Goal: Use online tool/utility: Utilize a website feature to perform a specific function

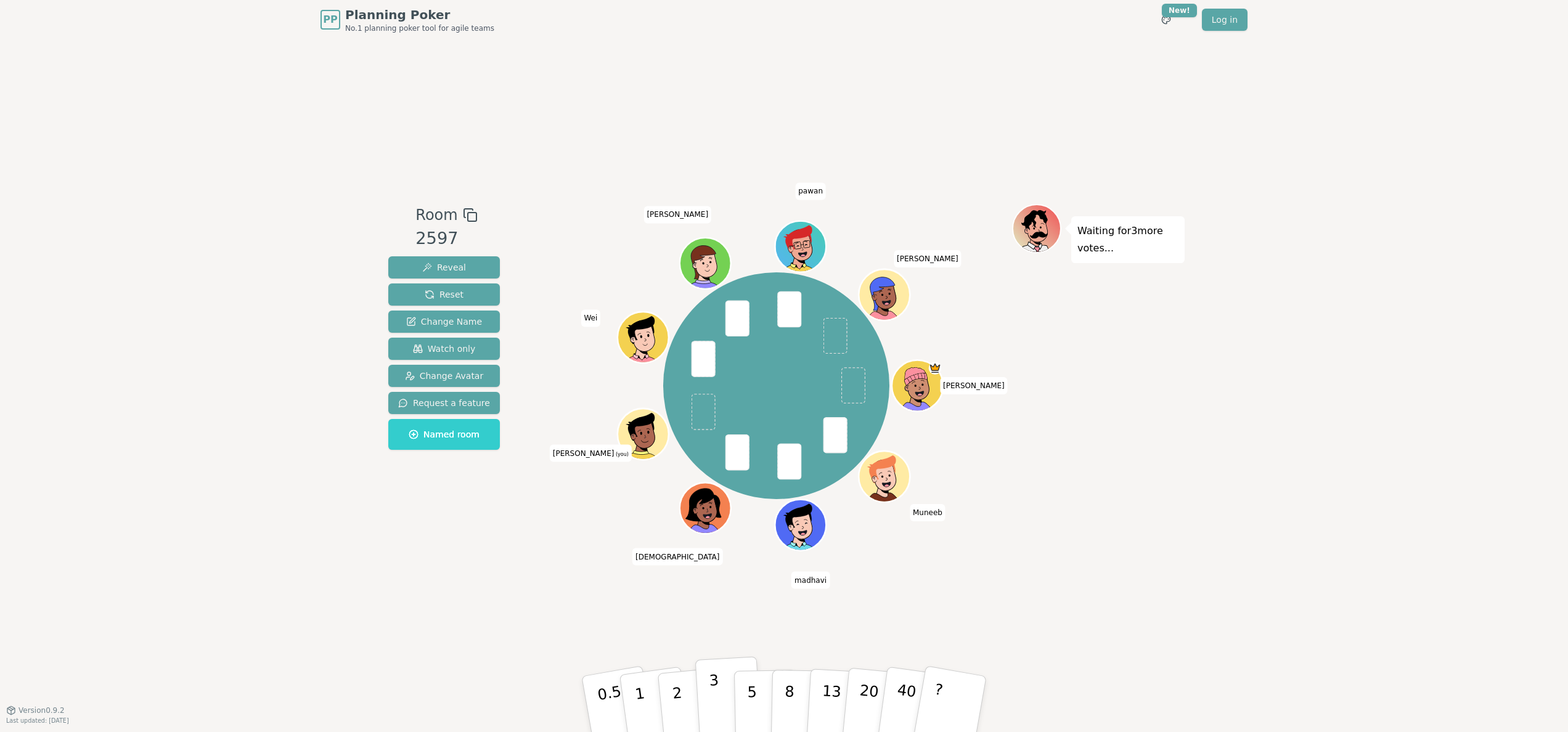
click at [721, 708] on button "3" at bounding box center [729, 703] width 67 height 96
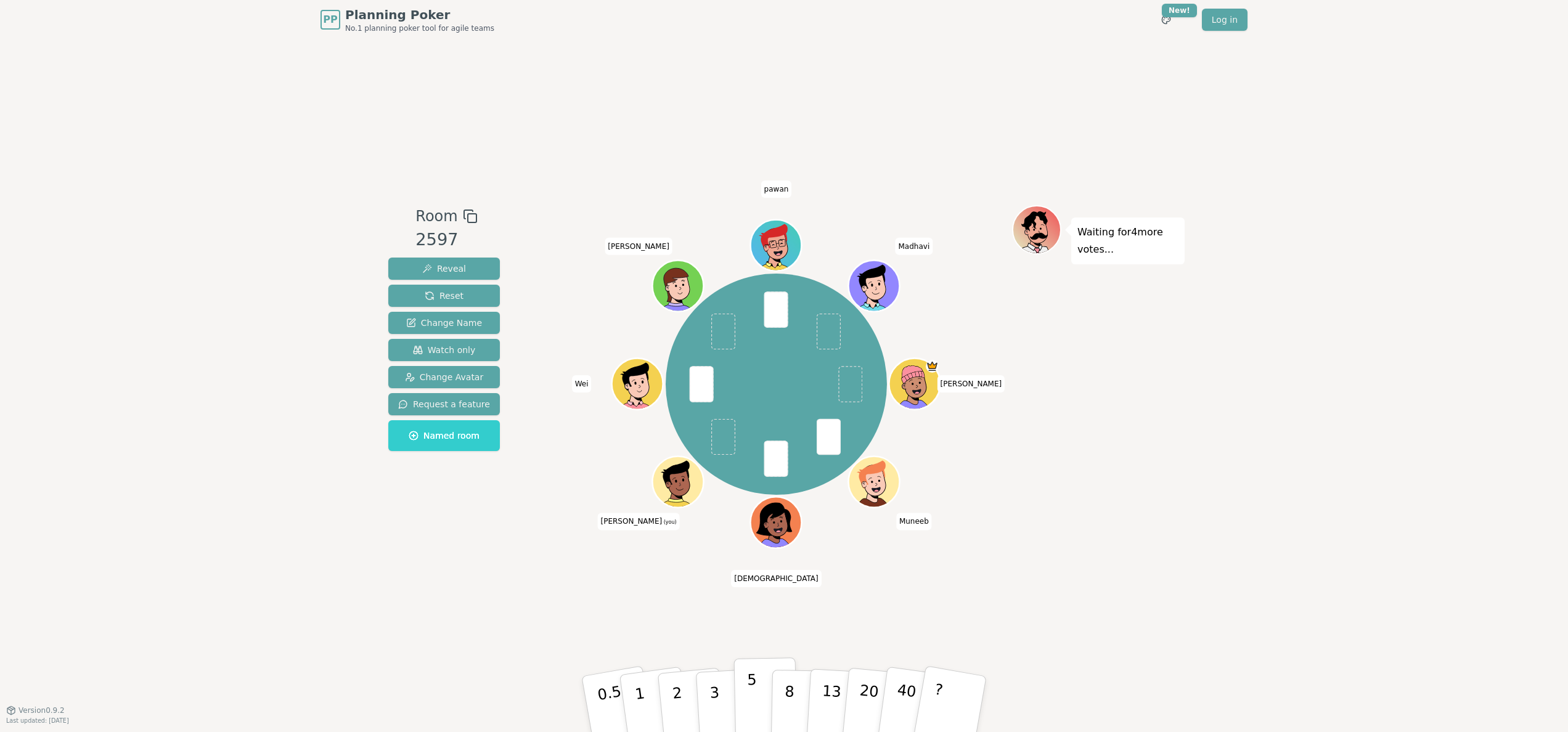
click at [748, 691] on p "5" at bounding box center [752, 703] width 11 height 66
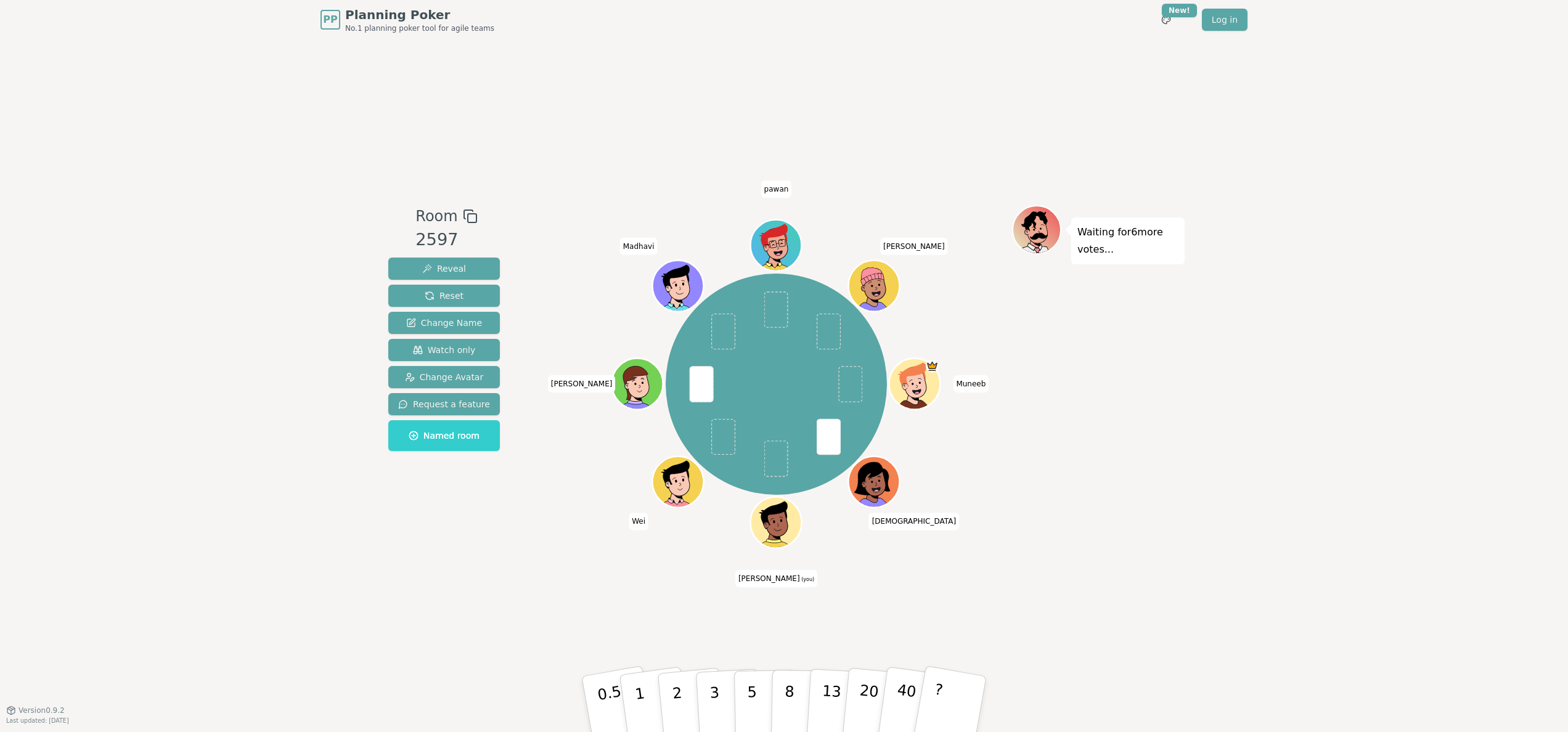
click at [1199, 503] on div "PP Planning Poker No.1 planning poker tool for agile teams Toggle theme New! Lo…" at bounding box center [784, 366] width 1568 height 732
drag, startPoint x: 762, startPoint y: 701, endPoint x: 1117, endPoint y: 624, distance: 363.3
click at [1123, 621] on div "Room 2597 Reveal Reset Change Name Watch only Change Avatar Request a feature N…" at bounding box center [784, 374] width 801 height 671
click at [760, 696] on button "5" at bounding box center [766, 704] width 63 height 94
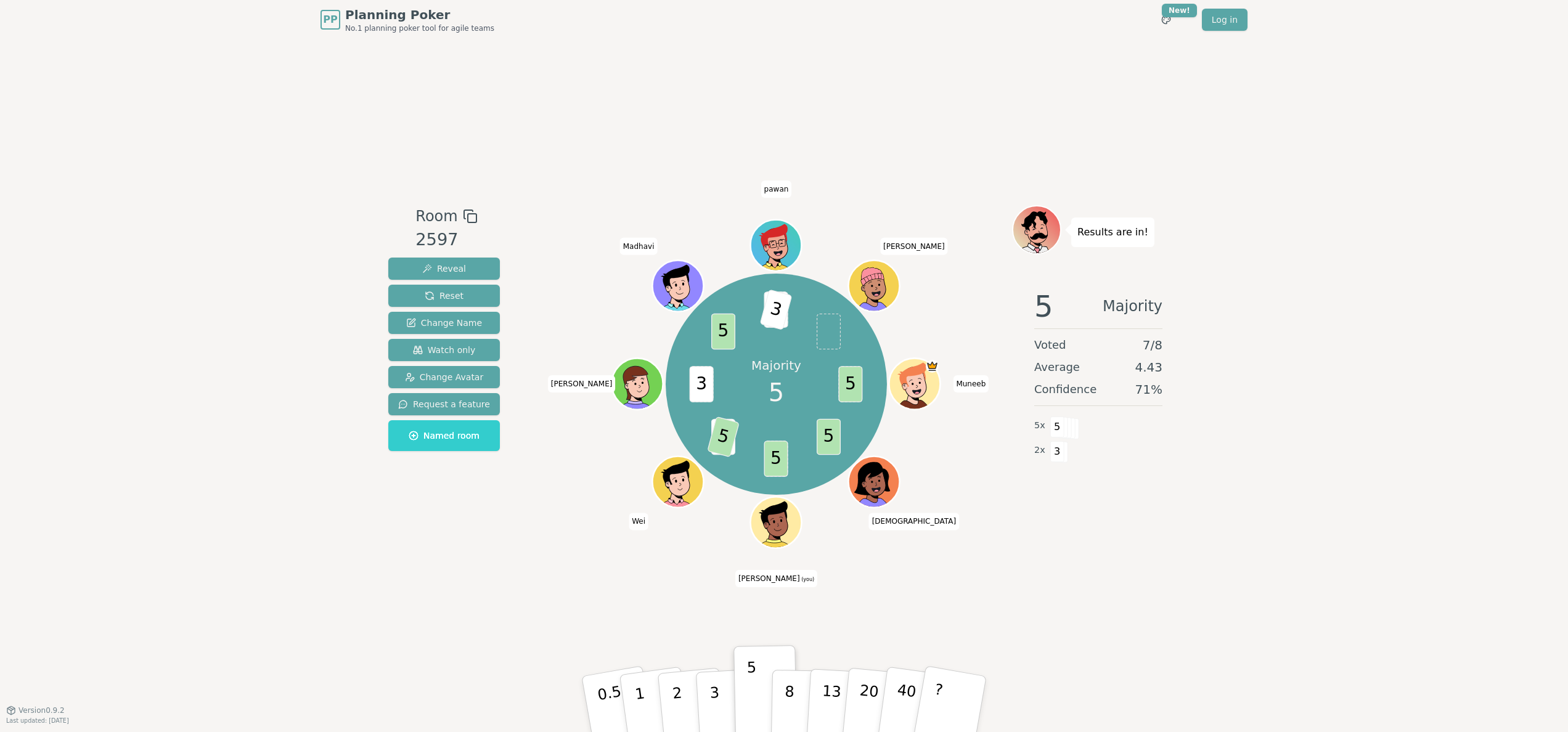
drag, startPoint x: 705, startPoint y: 707, endPoint x: 768, endPoint y: 609, distance: 116.5
click at [768, 609] on div "Room 2597 Reveal Reset Change Name Watch only Change Avatar Request a feature N…" at bounding box center [784, 374] width 801 height 671
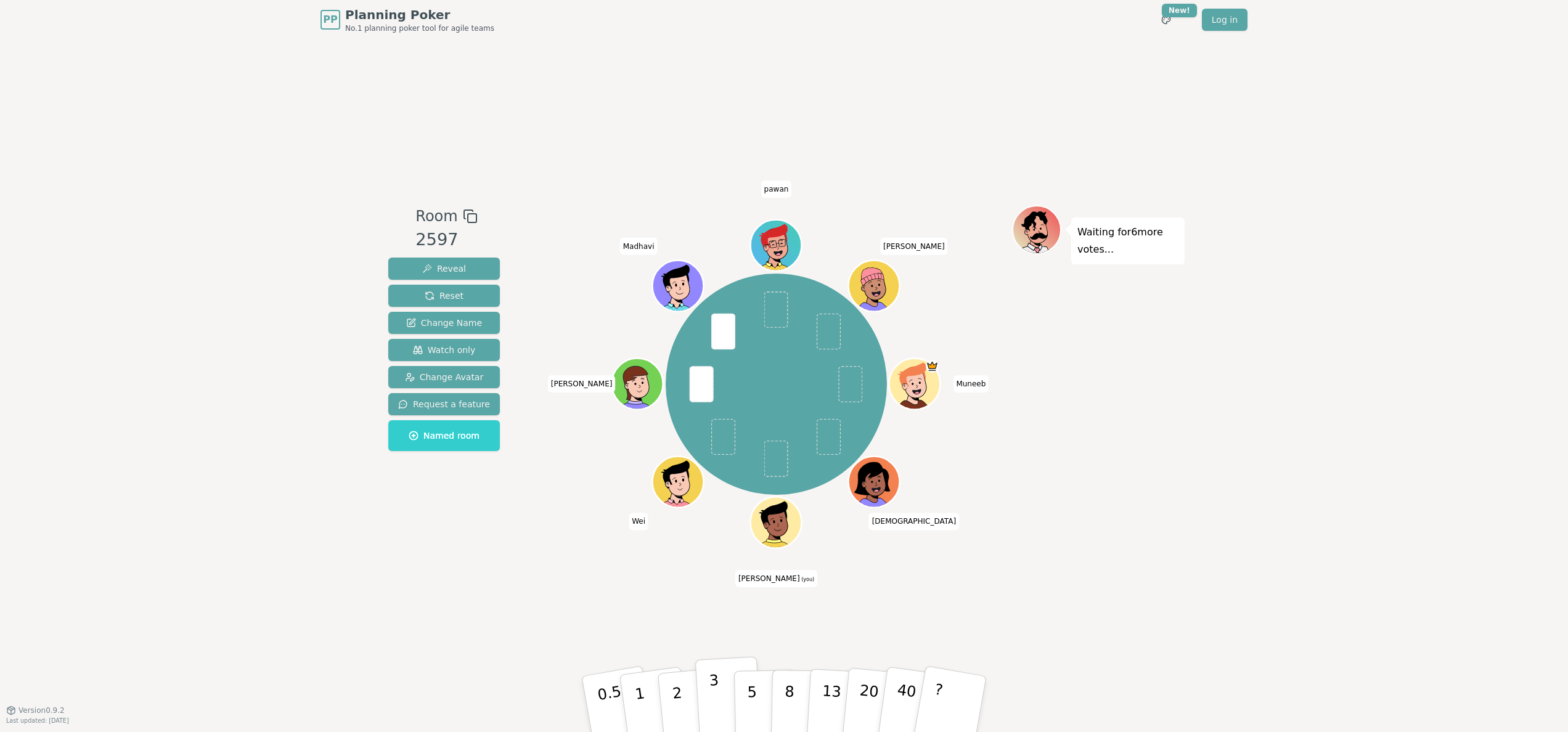
click at [722, 711] on button "3" at bounding box center [729, 703] width 67 height 96
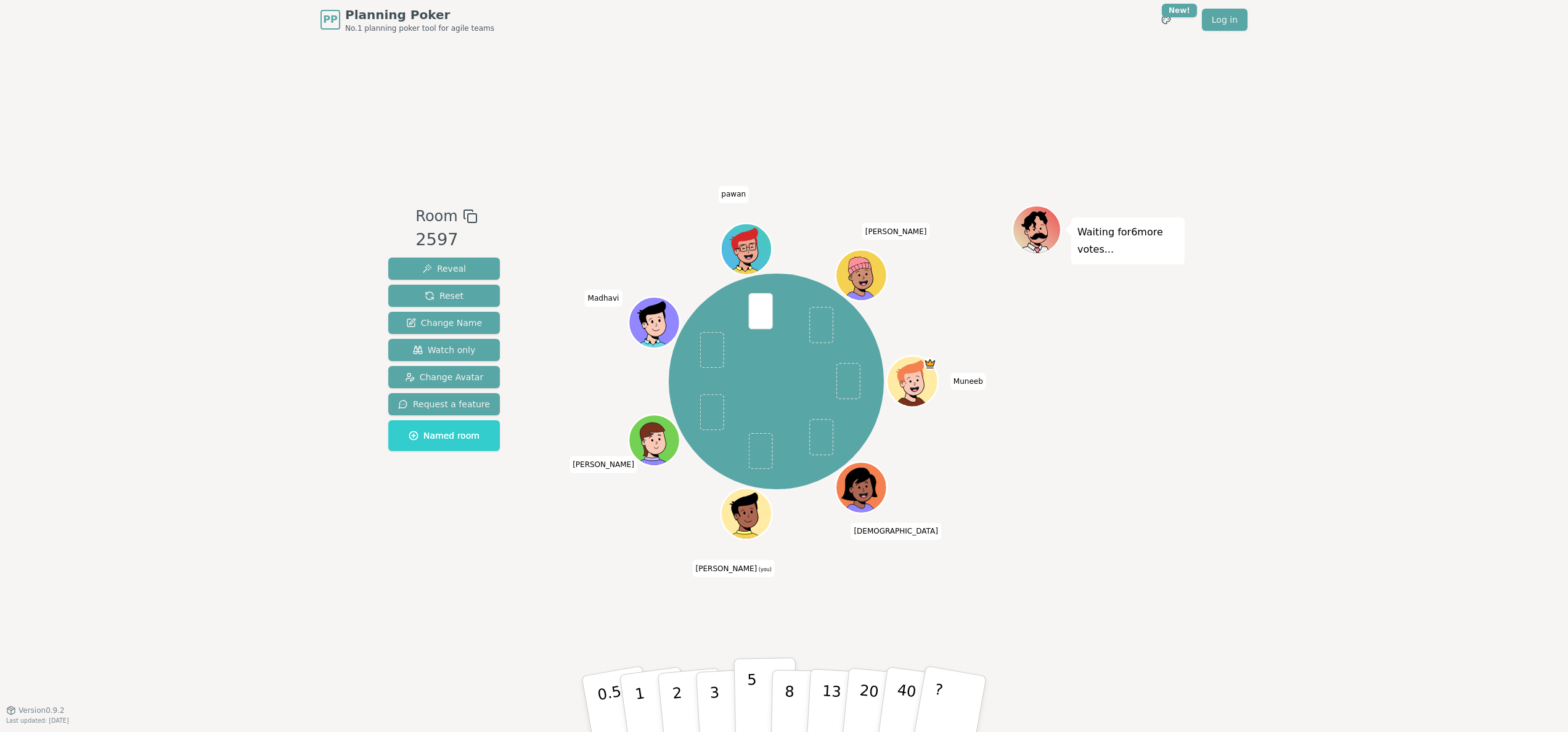
click at [750, 691] on p "5" at bounding box center [752, 703] width 11 height 66
